Goal: Task Accomplishment & Management: Use online tool/utility

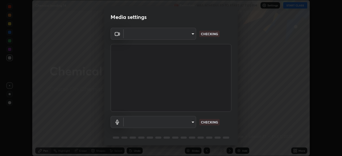
scroll to position [19, 0]
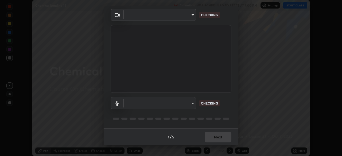
type input "e15fe1ebf70cde3bfcbeee335f8652014c7a9185cc29a01d69aea44f35fb34b8"
type input "communications"
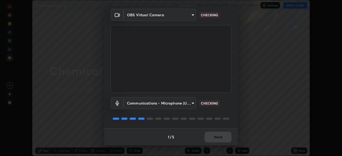
click at [222, 137] on div "1 / 5 Next" at bounding box center [171, 136] width 134 height 17
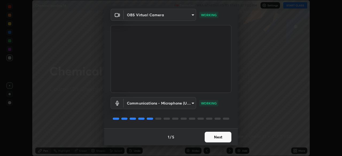
click at [219, 138] on button "Next" at bounding box center [218, 137] width 27 height 11
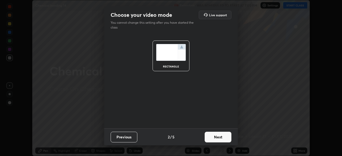
scroll to position [0, 0]
click at [219, 138] on button "Next" at bounding box center [218, 137] width 27 height 11
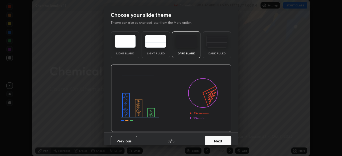
click at [219, 138] on button "Next" at bounding box center [218, 141] width 27 height 11
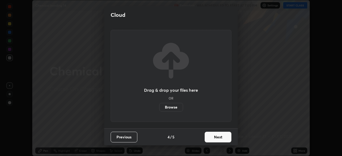
click at [219, 139] on button "Next" at bounding box center [218, 137] width 27 height 11
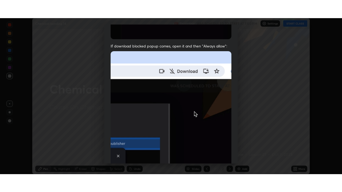
scroll to position [128, 0]
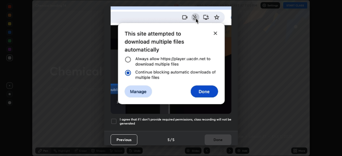
click at [219, 122] on h5 "I agree that if I don't provide required permissions, class recording will not …" at bounding box center [176, 122] width 112 height 8
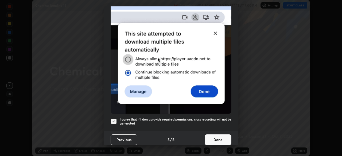
click at [218, 137] on button "Done" at bounding box center [218, 140] width 27 height 11
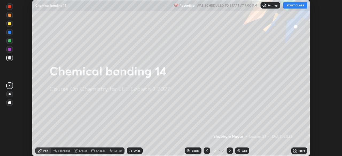
click at [296, 5] on button "START CLASS" at bounding box center [295, 5] width 24 height 6
click at [299, 152] on div "More" at bounding box center [301, 151] width 7 height 3
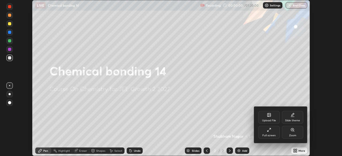
click at [269, 133] on div "Full screen" at bounding box center [268, 132] width 21 height 13
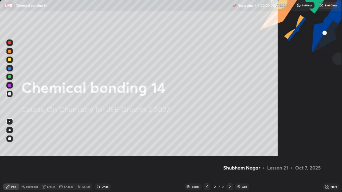
scroll to position [192, 342]
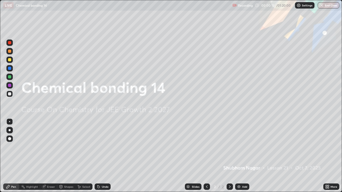
click at [238, 156] on img at bounding box center [239, 187] width 4 height 4
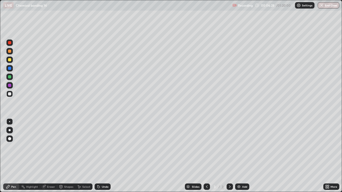
click at [9, 95] on div at bounding box center [9, 93] width 3 height 3
click at [98, 156] on icon at bounding box center [99, 187] width 2 height 2
click at [99, 156] on icon at bounding box center [98, 187] width 4 height 4
click at [10, 130] on div at bounding box center [10, 130] width 2 height 2
click at [229, 156] on icon at bounding box center [230, 187] width 4 height 4
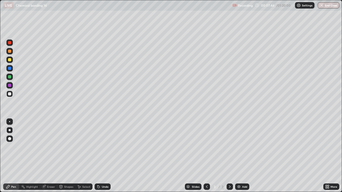
click at [243, 156] on div "Add" at bounding box center [244, 187] width 5 height 3
click at [10, 60] on div at bounding box center [9, 59] width 3 height 3
click at [10, 94] on div at bounding box center [9, 93] width 3 height 3
click at [10, 87] on div at bounding box center [9, 85] width 3 height 3
click at [10, 79] on div at bounding box center [9, 77] width 6 height 6
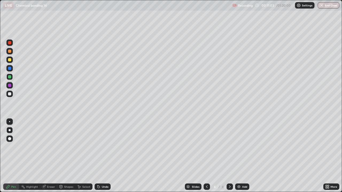
click at [98, 156] on icon at bounding box center [99, 187] width 2 height 2
click at [102, 156] on div "Undo" at bounding box center [105, 187] width 7 height 3
click at [10, 95] on div at bounding box center [9, 93] width 3 height 3
click at [8, 94] on div at bounding box center [9, 93] width 3 height 3
click at [10, 77] on div at bounding box center [9, 76] width 3 height 3
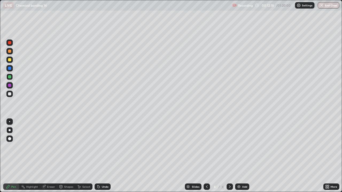
click at [11, 93] on div at bounding box center [9, 94] width 6 height 6
click at [102, 156] on div "Undo" at bounding box center [105, 187] width 7 height 3
click at [98, 156] on icon at bounding box center [99, 187] width 2 height 2
click at [100, 156] on div "Undo" at bounding box center [103, 187] width 16 height 6
click at [206, 156] on icon at bounding box center [207, 187] width 4 height 4
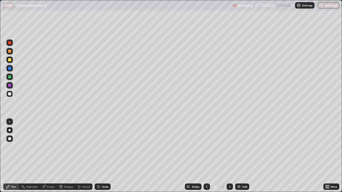
click at [229, 156] on icon at bounding box center [230, 187] width 4 height 4
click at [270, 156] on div "Slides 4 / 4 Add" at bounding box center [217, 187] width 213 height 11
click at [269, 156] on div "Slides 4 / 4 Add" at bounding box center [217, 187] width 213 height 11
click at [206, 156] on icon at bounding box center [207, 187] width 4 height 4
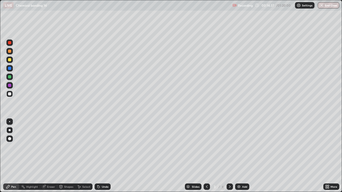
click at [229, 156] on div at bounding box center [230, 187] width 6 height 11
click at [206, 156] on icon at bounding box center [207, 187] width 2 height 3
click at [230, 156] on icon at bounding box center [230, 187] width 4 height 4
click at [229, 156] on icon at bounding box center [230, 187] width 4 height 4
click at [242, 156] on div "Add" at bounding box center [244, 187] width 5 height 3
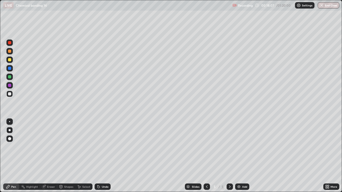
click at [10, 62] on div at bounding box center [9, 60] width 6 height 6
click at [10, 94] on div at bounding box center [9, 93] width 3 height 3
click at [98, 156] on icon at bounding box center [99, 187] width 2 height 2
click at [12, 85] on div at bounding box center [9, 85] width 6 height 6
click at [69, 156] on div "Shapes" at bounding box center [66, 187] width 18 height 6
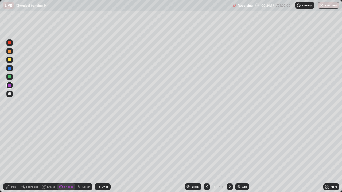
click at [13, 156] on div "Pen" at bounding box center [13, 187] width 5 height 3
click at [11, 95] on div at bounding box center [9, 94] width 6 height 6
click at [206, 156] on icon at bounding box center [207, 187] width 4 height 4
click at [229, 156] on div at bounding box center [230, 187] width 6 height 6
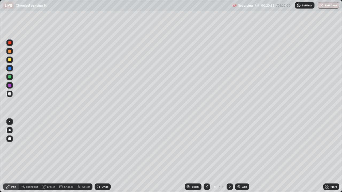
click at [229, 156] on icon at bounding box center [230, 187] width 4 height 4
click at [101, 156] on div "Undo" at bounding box center [103, 187] width 16 height 6
click at [100, 156] on div "Undo" at bounding box center [103, 187] width 16 height 6
click at [229, 156] on icon at bounding box center [230, 187] width 4 height 4
click at [205, 156] on icon at bounding box center [207, 187] width 4 height 4
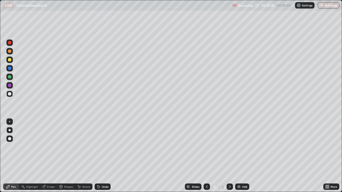
click at [205, 156] on div at bounding box center [207, 187] width 6 height 6
click at [206, 156] on icon at bounding box center [207, 187] width 4 height 4
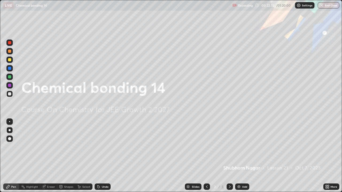
click at [229, 156] on icon at bounding box center [230, 187] width 4 height 4
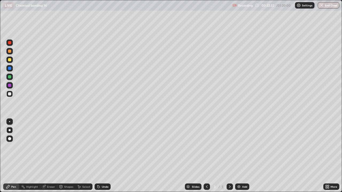
click at [229, 156] on icon at bounding box center [230, 187] width 4 height 4
click at [231, 156] on div at bounding box center [230, 187] width 6 height 6
click at [206, 156] on icon at bounding box center [207, 187] width 4 height 4
click at [229, 156] on icon at bounding box center [230, 187] width 4 height 4
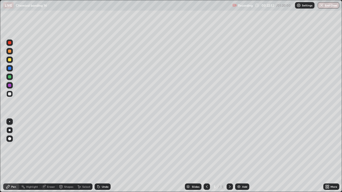
click at [238, 156] on img at bounding box center [239, 187] width 4 height 4
click at [10, 60] on div at bounding box center [9, 59] width 3 height 3
click at [102, 156] on div "Undo" at bounding box center [105, 187] width 7 height 3
click at [10, 96] on div at bounding box center [9, 94] width 6 height 6
click at [9, 95] on div at bounding box center [9, 93] width 3 height 3
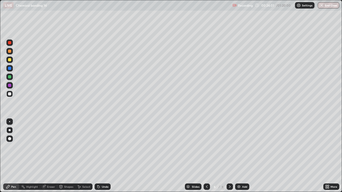
click at [63, 156] on div "Shapes" at bounding box center [66, 187] width 18 height 6
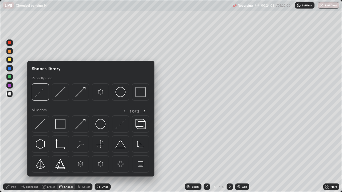
click at [14, 156] on div "Pen" at bounding box center [13, 187] width 5 height 3
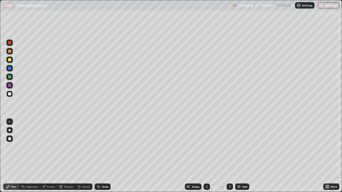
click at [241, 156] on div "Add" at bounding box center [242, 187] width 14 height 6
click at [10, 59] on div at bounding box center [9, 59] width 3 height 3
click at [10, 93] on div at bounding box center [9, 93] width 3 height 3
click at [10, 85] on div at bounding box center [9, 85] width 3 height 3
click at [10, 93] on div at bounding box center [9, 93] width 3 height 3
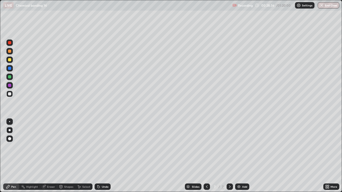
click at [212, 156] on div "7" at bounding box center [214, 186] width 5 height 3
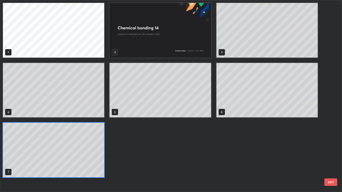
click at [209, 156] on div "1 2 3 4 5 6 7" at bounding box center [166, 96] width 332 height 192
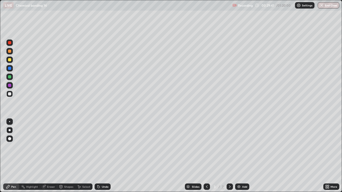
click at [228, 156] on icon at bounding box center [230, 187] width 4 height 4
click at [230, 156] on icon at bounding box center [230, 187] width 2 height 3
click at [229, 156] on icon at bounding box center [230, 187] width 4 height 4
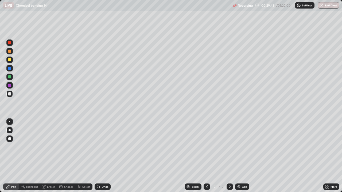
click at [239, 156] on img at bounding box center [239, 187] width 4 height 4
click at [9, 68] on div at bounding box center [9, 68] width 3 height 3
click at [98, 156] on icon at bounding box center [99, 187] width 2 height 2
click at [100, 156] on div "Undo" at bounding box center [103, 187] width 16 height 6
click at [47, 156] on div "Eraser" at bounding box center [51, 187] width 8 height 3
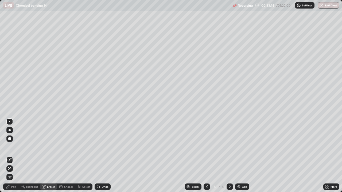
click at [12, 156] on div "Pen" at bounding box center [13, 187] width 5 height 3
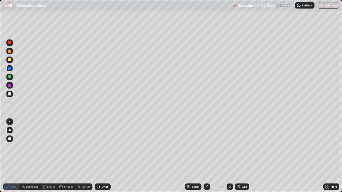
click at [47, 156] on div "Eraser" at bounding box center [51, 187] width 8 height 3
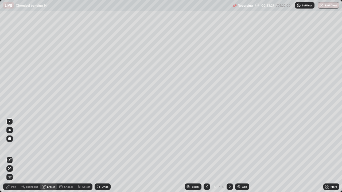
click at [11, 156] on div "Pen" at bounding box center [11, 187] width 16 height 6
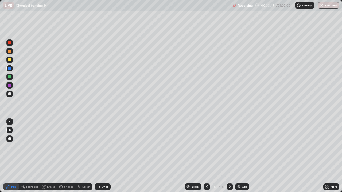
click at [98, 156] on icon at bounding box center [98, 186] width 1 height 1
click at [99, 156] on icon at bounding box center [99, 187] width 2 height 2
click at [97, 156] on icon at bounding box center [98, 187] width 4 height 4
click at [110, 156] on div "Undo" at bounding box center [101, 187] width 18 height 11
click at [119, 156] on div "Slides 8 / 8 Add" at bounding box center [217, 187] width 213 height 11
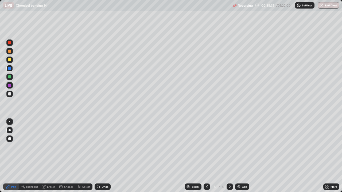
click at [119, 156] on div "Slides 8 / 8 Add" at bounding box center [217, 187] width 213 height 11
click at [101, 156] on div "Undo" at bounding box center [103, 187] width 16 height 6
click at [102, 156] on div "Undo" at bounding box center [103, 187] width 16 height 6
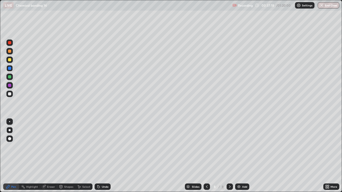
click at [102, 156] on div "Undo" at bounding box center [103, 187] width 16 height 6
click at [102, 156] on div "Undo" at bounding box center [105, 187] width 7 height 3
click at [242, 156] on div "Add" at bounding box center [244, 187] width 5 height 3
click at [11, 60] on div at bounding box center [9, 60] width 6 height 6
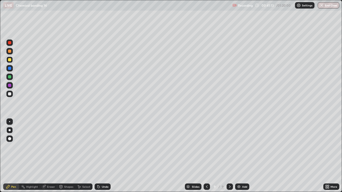
click at [10, 122] on div at bounding box center [9, 121] width 1 height 1
click at [98, 156] on icon at bounding box center [98, 186] width 1 height 1
click at [99, 156] on icon at bounding box center [99, 187] width 2 height 2
click at [102, 156] on div "Undo" at bounding box center [105, 187] width 7 height 3
click at [100, 156] on div "Undo" at bounding box center [103, 187] width 16 height 6
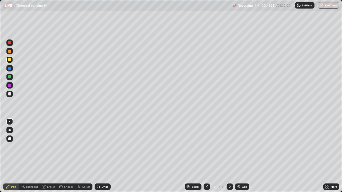
click at [99, 156] on icon at bounding box center [99, 187] width 2 height 2
click at [10, 130] on div at bounding box center [10, 130] width 2 height 2
click at [11, 95] on div at bounding box center [9, 93] width 3 height 3
click at [232, 156] on div at bounding box center [230, 187] width 6 height 6
click at [239, 156] on img at bounding box center [239, 187] width 4 height 4
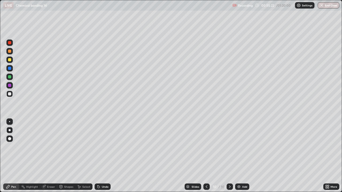
click at [37, 156] on div "Highlight" at bounding box center [29, 187] width 21 height 6
click at [38, 156] on div "Highlight" at bounding box center [29, 187] width 21 height 6
click at [15, 156] on div "Pen" at bounding box center [11, 187] width 16 height 6
click at [10, 58] on div at bounding box center [9, 59] width 3 height 3
click at [10, 94] on div at bounding box center [9, 93] width 3 height 3
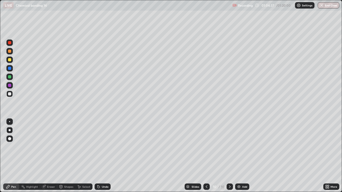
click at [98, 156] on icon at bounding box center [98, 186] width 1 height 1
click at [98, 156] on icon at bounding box center [99, 187] width 2 height 2
click at [99, 156] on icon at bounding box center [98, 187] width 4 height 4
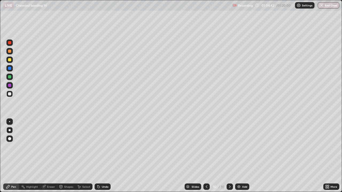
click at [100, 156] on icon at bounding box center [98, 187] width 4 height 4
click at [56, 156] on div "Eraser" at bounding box center [48, 187] width 17 height 6
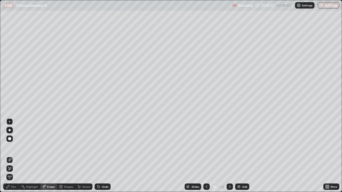
click at [14, 156] on div "Pen" at bounding box center [11, 187] width 16 height 6
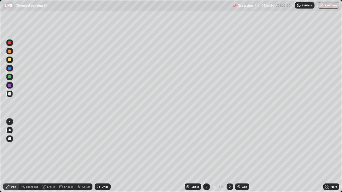
click at [208, 156] on div at bounding box center [206, 187] width 6 height 6
click at [10, 51] on div at bounding box center [9, 51] width 3 height 3
click at [9, 44] on div at bounding box center [9, 42] width 3 height 3
click at [323, 3] on img "button" at bounding box center [321, 5] width 4 height 4
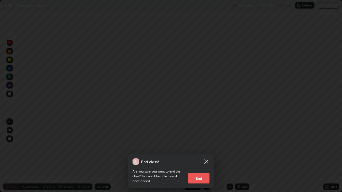
click at [205, 156] on button "End" at bounding box center [198, 178] width 21 height 11
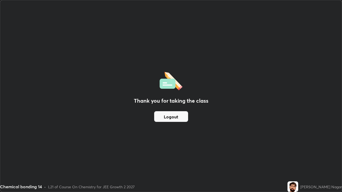
click at [175, 119] on button "Logout" at bounding box center [171, 116] width 34 height 11
